Goal: Task Accomplishment & Management: Use online tool/utility

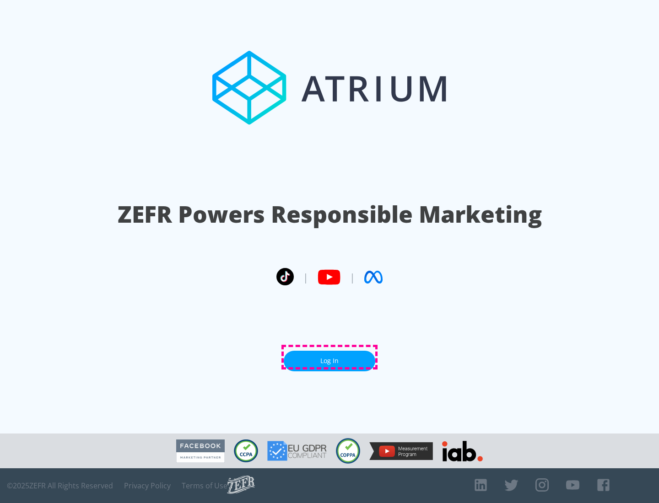
click at [329, 357] on link "Log In" at bounding box center [329, 361] width 91 height 21
